Goal: Information Seeking & Learning: Check status

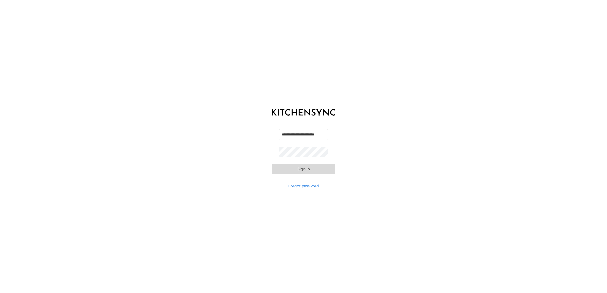
click at [307, 171] on button "Sign in" at bounding box center [303, 169] width 63 height 10
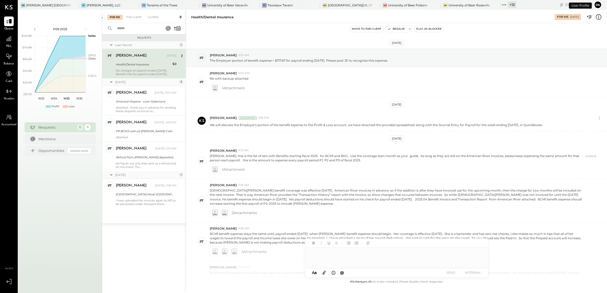
scroll to position [116, 0]
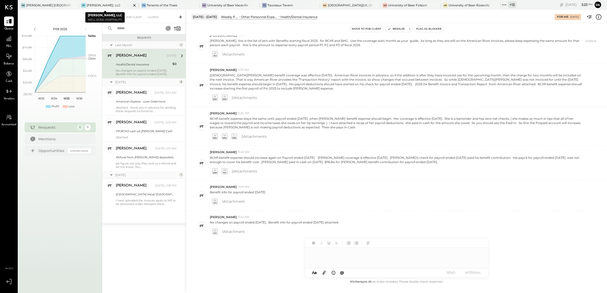
click at [131, 4] on icon at bounding box center [134, 5] width 6 height 6
click at [141, 5] on icon at bounding box center [144, 5] width 6 height 6
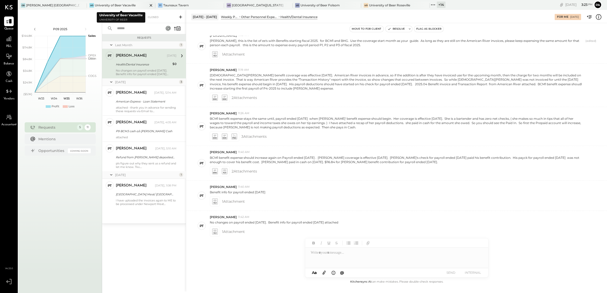
click at [152, 6] on icon at bounding box center [150, 5] width 3 height 3
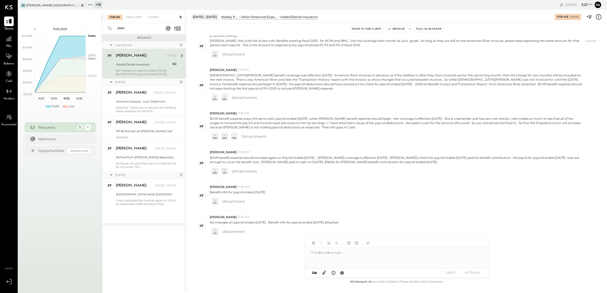
click at [80, 5] on icon at bounding box center [82, 5] width 6 height 6
click at [23, 3] on icon at bounding box center [21, 5] width 7 height 7
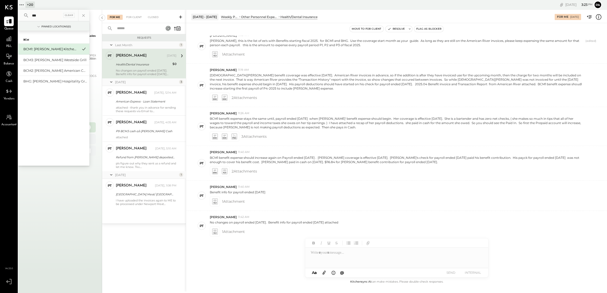
type input "***"
click at [47, 51] on div "BCM1: [PERSON_NAME] Kitchen Bar Market" at bounding box center [50, 49] width 55 height 5
drag, startPoint x: 137, startPoint y: 258, endPoint x: 138, endPoint y: 252, distance: 6.7
click at [137, 258] on div "Requests Last Month 1 PT [PERSON_NAME] Accountant [PERSON_NAME] [DATE] Health/D…" at bounding box center [144, 155] width 84 height 243
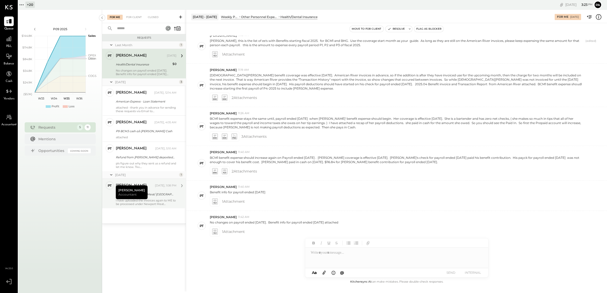
click at [155, 197] on div "[PERSON_NAME] [DATE], 1:08 PM [GEOGRAPHIC_DATA]/ [GEOGRAPHIC_DATA] [GEOGRAPHIC_…" at bounding box center [146, 193] width 61 height 24
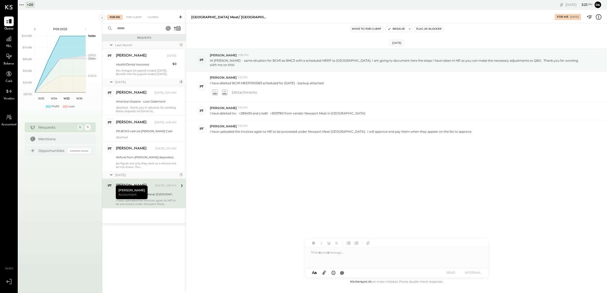
click at [141, 245] on div "Requests Last Month 1 PT [PERSON_NAME] Accountant [PERSON_NAME] [DATE] Health/D…" at bounding box center [144, 155] width 84 height 243
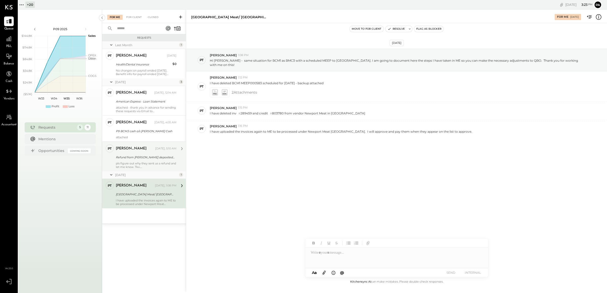
click at [140, 153] on div "[PERSON_NAME] [DATE], 5:10 AM Refund from Everon deposited [DATE] pls figure ou…" at bounding box center [146, 156] width 61 height 24
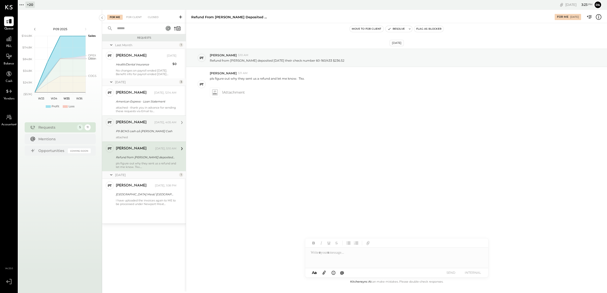
click at [137, 128] on div "P9 BCM3 cash o/s [PERSON_NAME] Cash" at bounding box center [145, 131] width 59 height 6
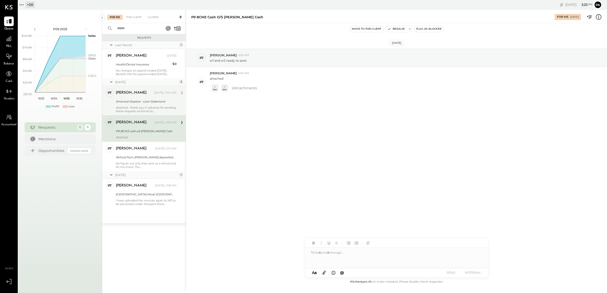
click at [144, 101] on div "American Express - Loan Statement" at bounding box center [145, 101] width 59 height 5
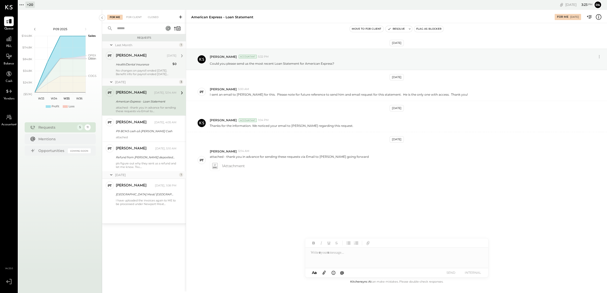
click at [134, 74] on div "No changes on payroll ended [DATE]. Benefit info for payroll ended [DATE] attac…" at bounding box center [146, 72] width 61 height 7
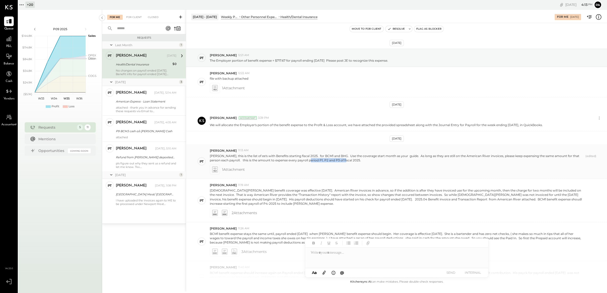
drag, startPoint x: 302, startPoint y: 162, endPoint x: 338, endPoint y: 161, distance: 35.3
click at [338, 161] on p "[PERSON_NAME], this is the list of ee's with Benefits starting fiscal 2025. for…" at bounding box center [396, 158] width 373 height 9
